Goal: Information Seeking & Learning: Find contact information

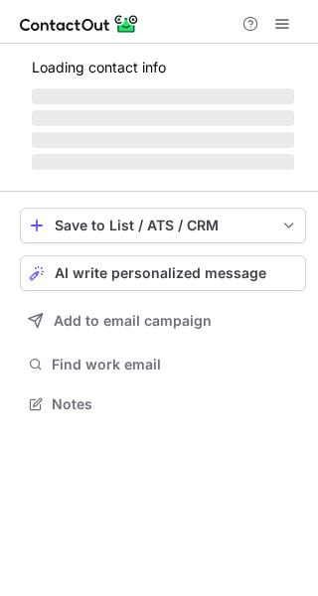
scroll to position [9, 10]
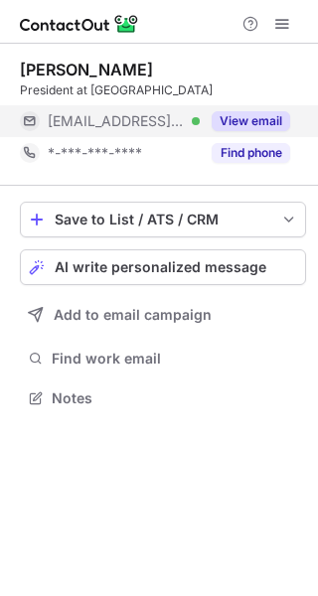
click at [264, 118] on button "View email" at bounding box center [251, 121] width 79 height 20
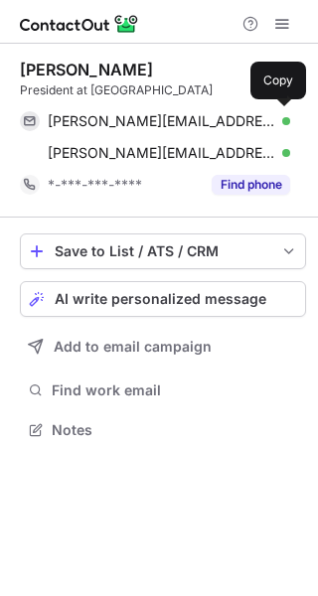
scroll to position [415, 318]
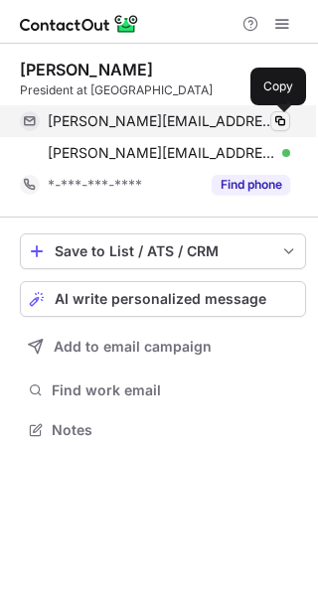
click at [287, 117] on span at bounding box center [280, 121] width 16 height 16
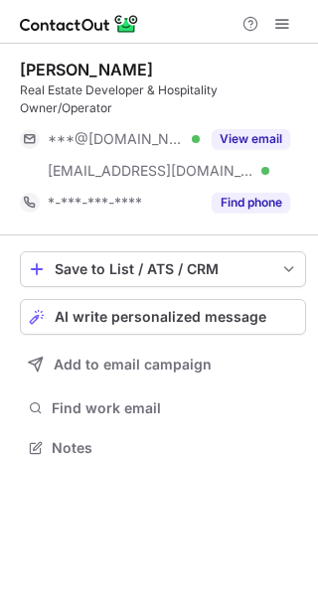
scroll to position [433, 318]
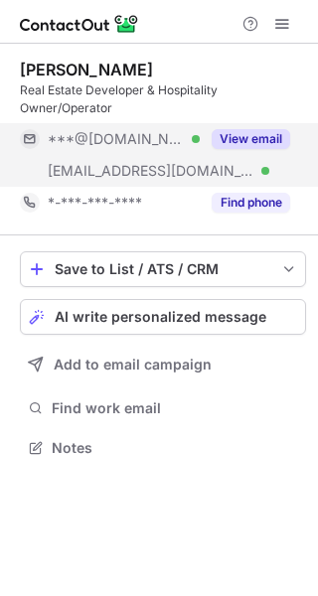
click at [260, 140] on button "View email" at bounding box center [251, 139] width 79 height 20
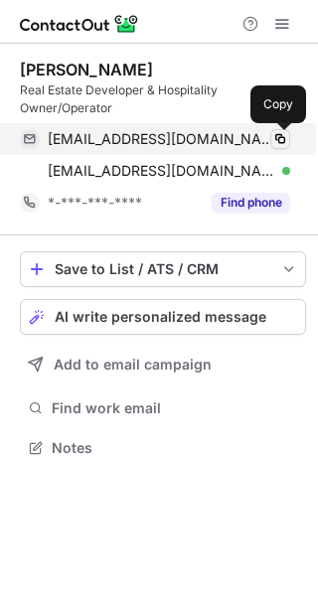
click at [281, 138] on span at bounding box center [280, 139] width 16 height 16
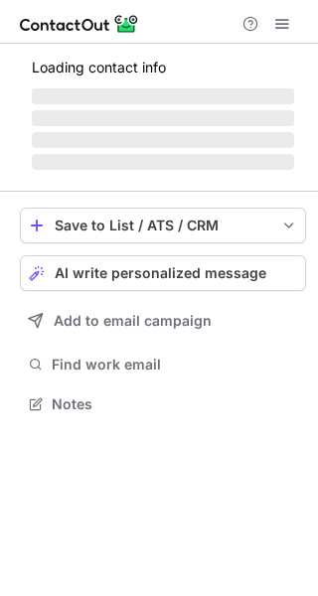
scroll to position [9, 10]
